Goal: Information Seeking & Learning: Learn about a topic

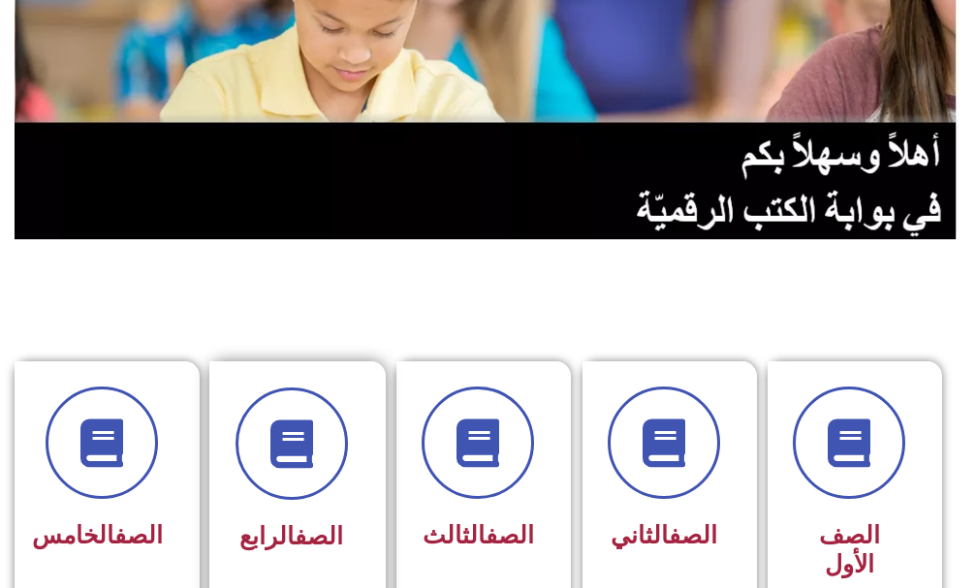
scroll to position [291, 0]
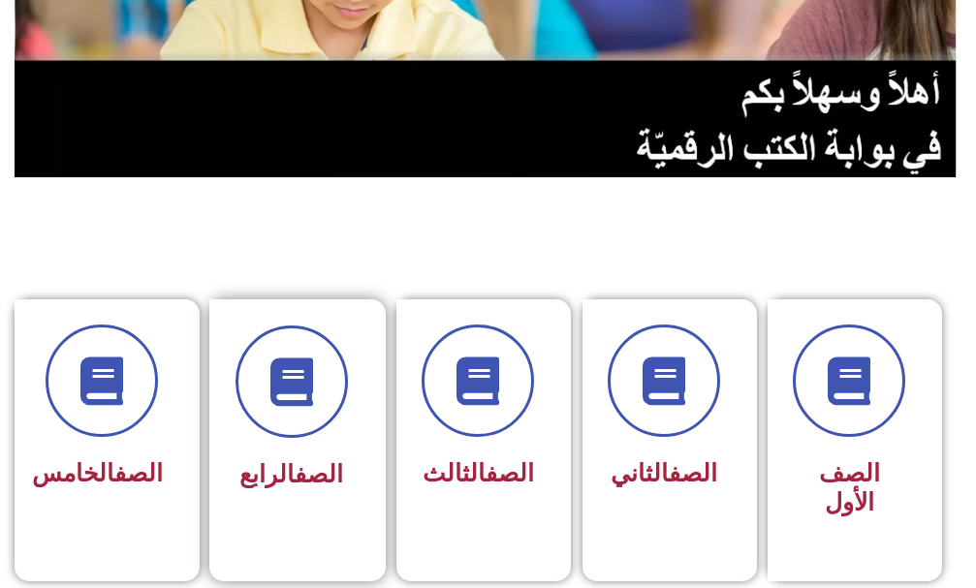
click at [348, 475] on div "الصف الرابع" at bounding box center [291, 427] width 165 height 255
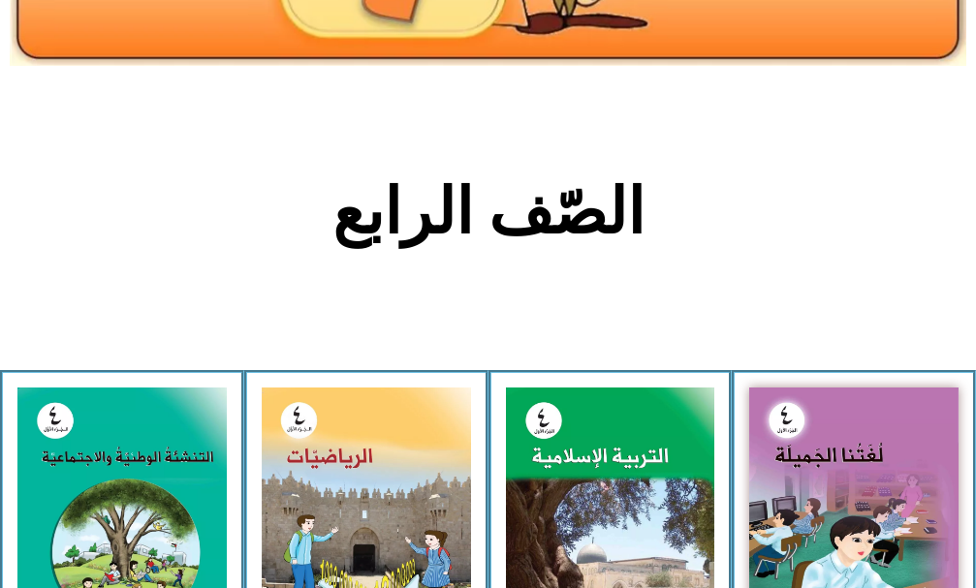
scroll to position [388, 0]
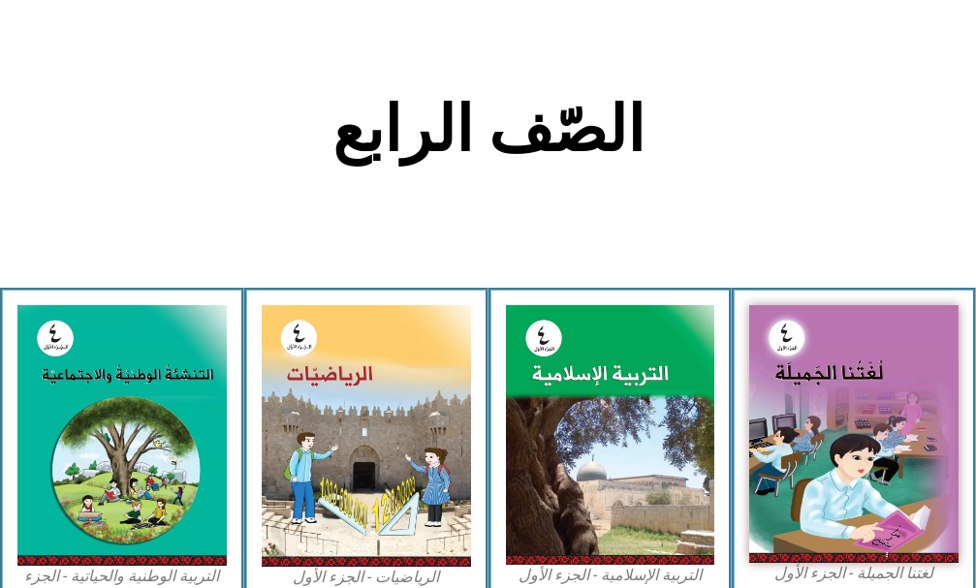
click at [356, 479] on img at bounding box center [366, 436] width 209 height 263
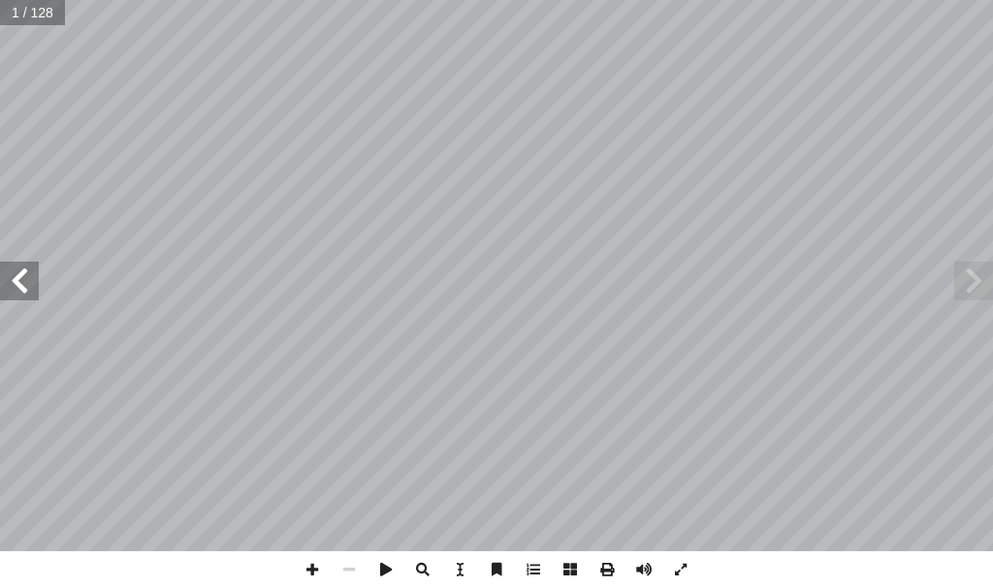
click at [2, 20] on input "text" at bounding box center [32, 12] width 65 height 25
type input "**"
click at [26, 293] on span at bounding box center [19, 281] width 39 height 39
click at [306, 576] on span at bounding box center [312, 570] width 37 height 37
click at [339, 570] on span at bounding box center [349, 570] width 37 height 37
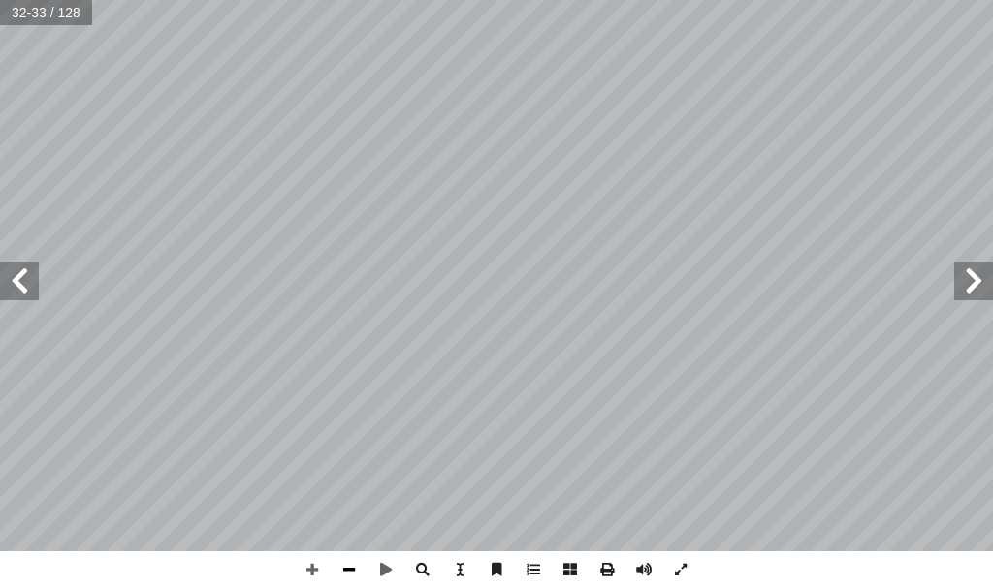
click at [346, 567] on span at bounding box center [349, 570] width 37 height 37
click at [312, 566] on span at bounding box center [312, 570] width 37 height 37
click at [0, 280] on span at bounding box center [19, 281] width 39 height 39
click at [314, 569] on span at bounding box center [312, 570] width 37 height 37
